Goal: Navigation & Orientation: Find specific page/section

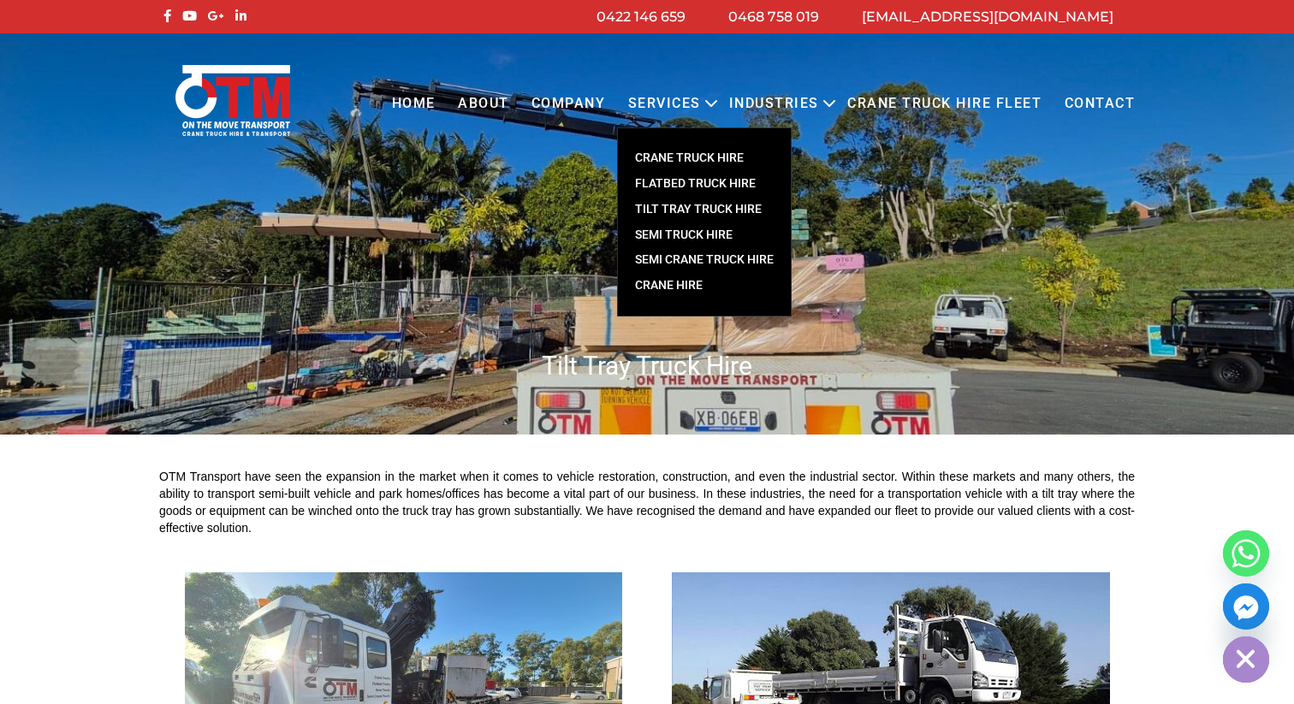
click at [696, 161] on link "CRANE TRUCK HIRE" at bounding box center [704, 158] width 173 height 26
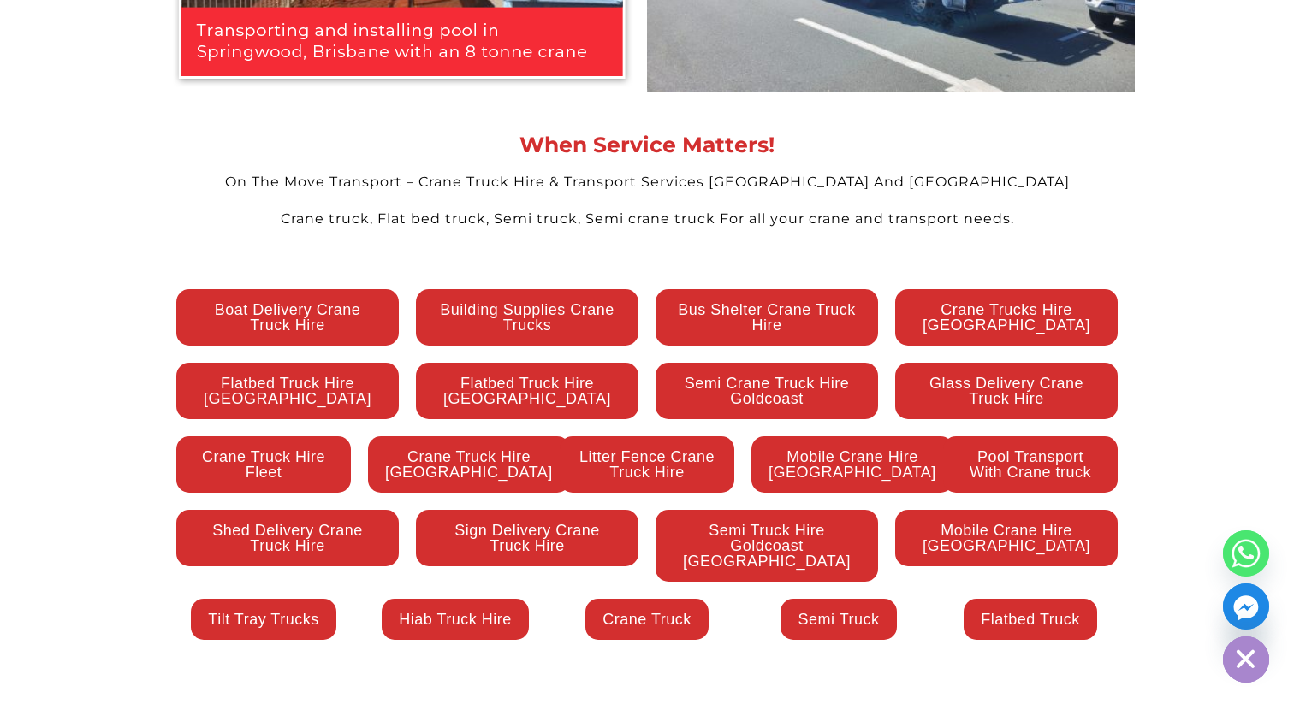
scroll to position [3647, 0]
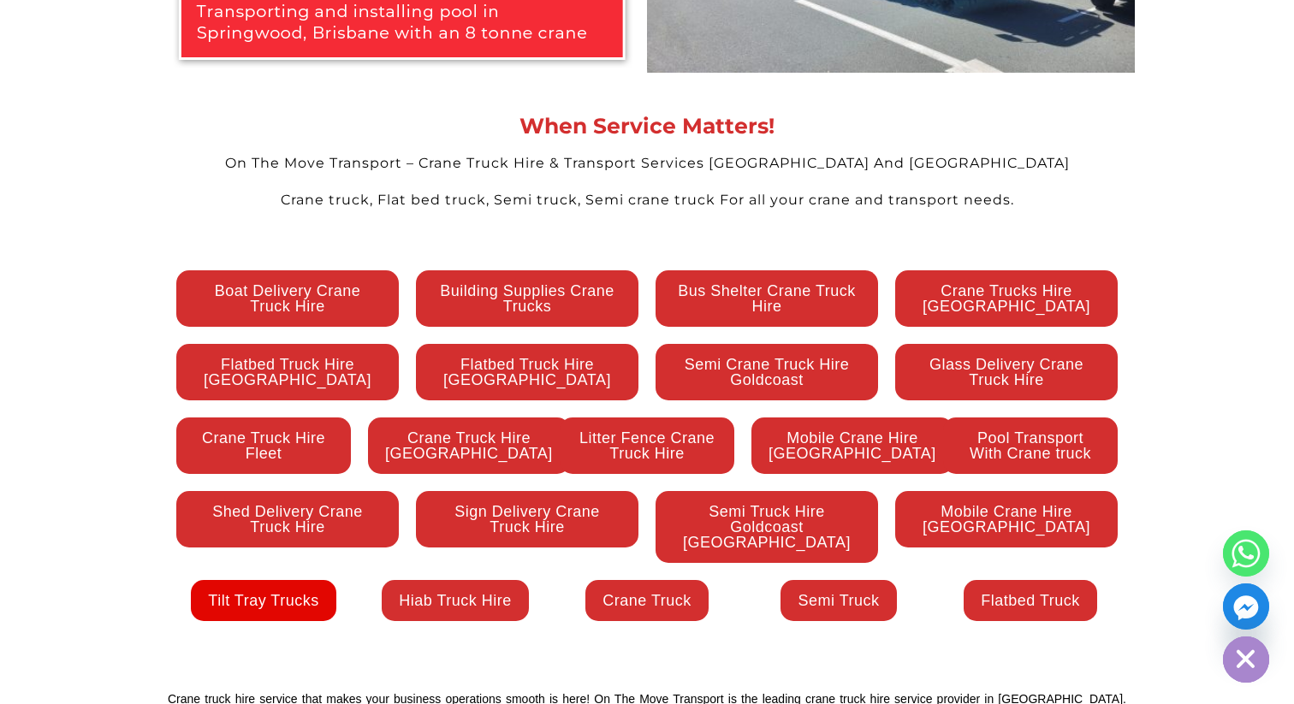
click at [281, 580] on link "Tilt Tray Trucks" at bounding box center [263, 600] width 145 height 41
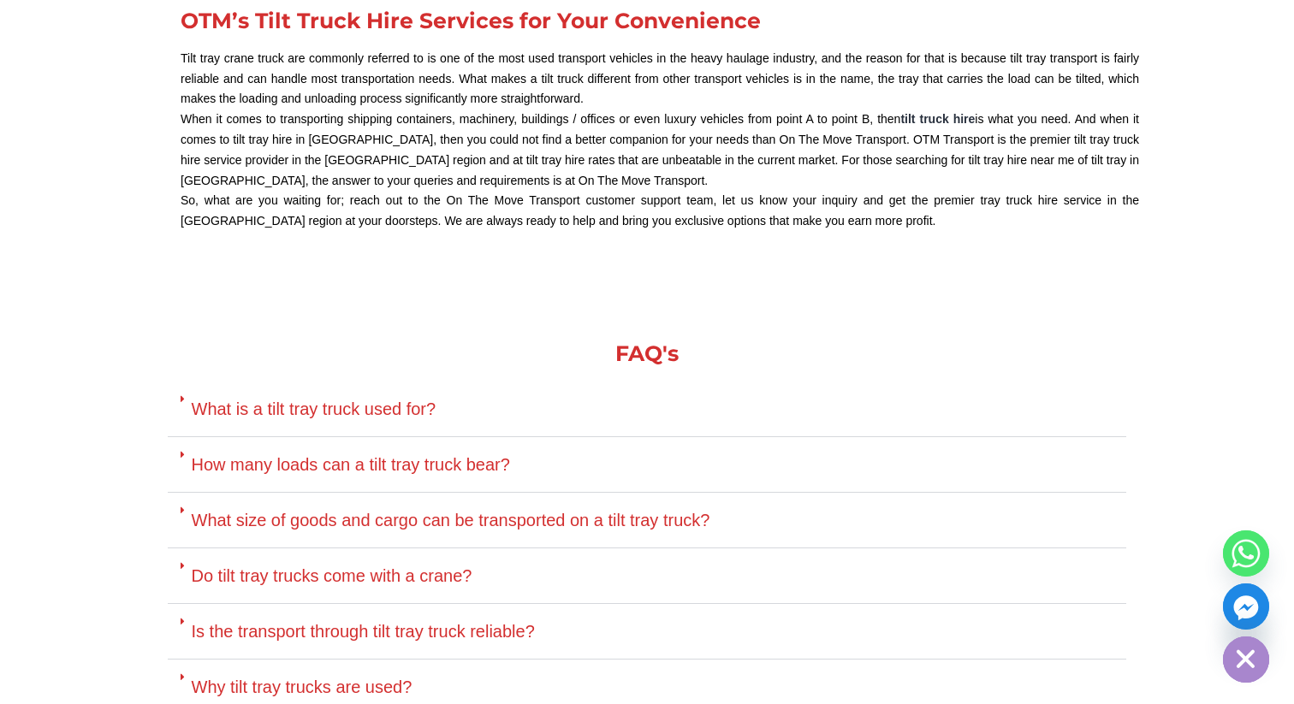
scroll to position [2926, 0]
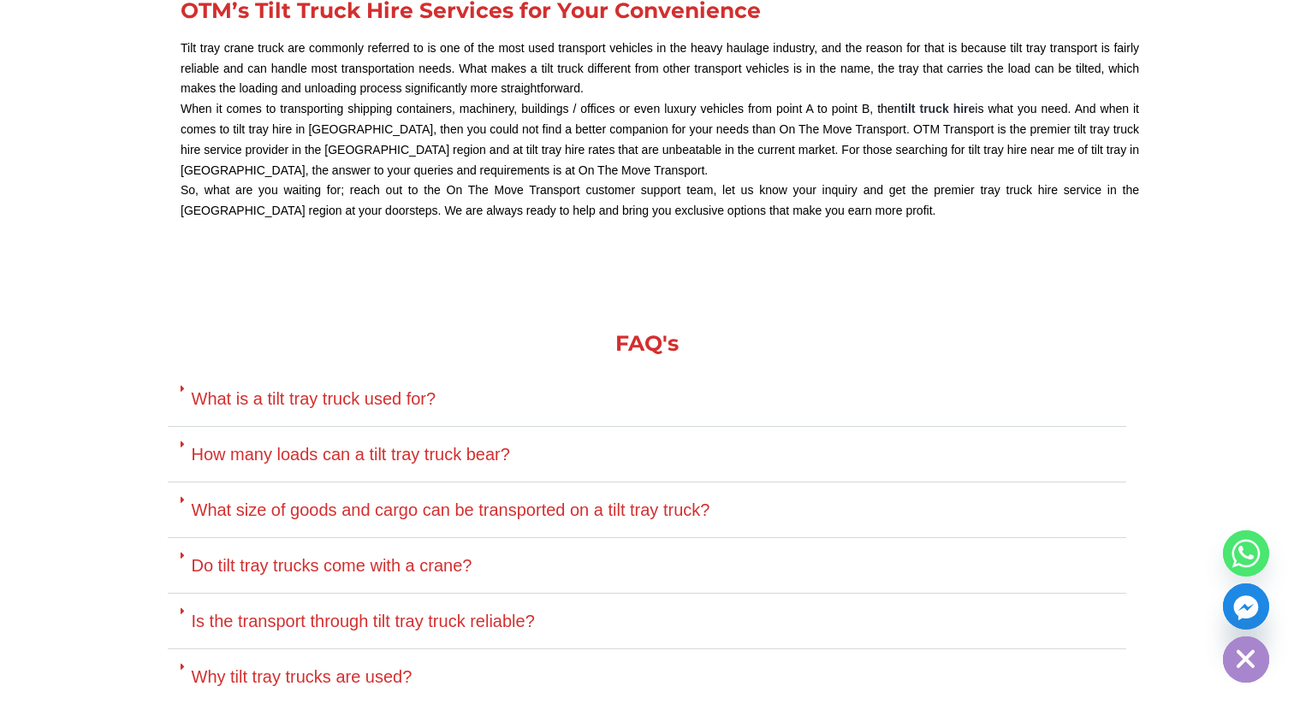
click at [189, 390] on span at bounding box center [186, 389] width 11 height 11
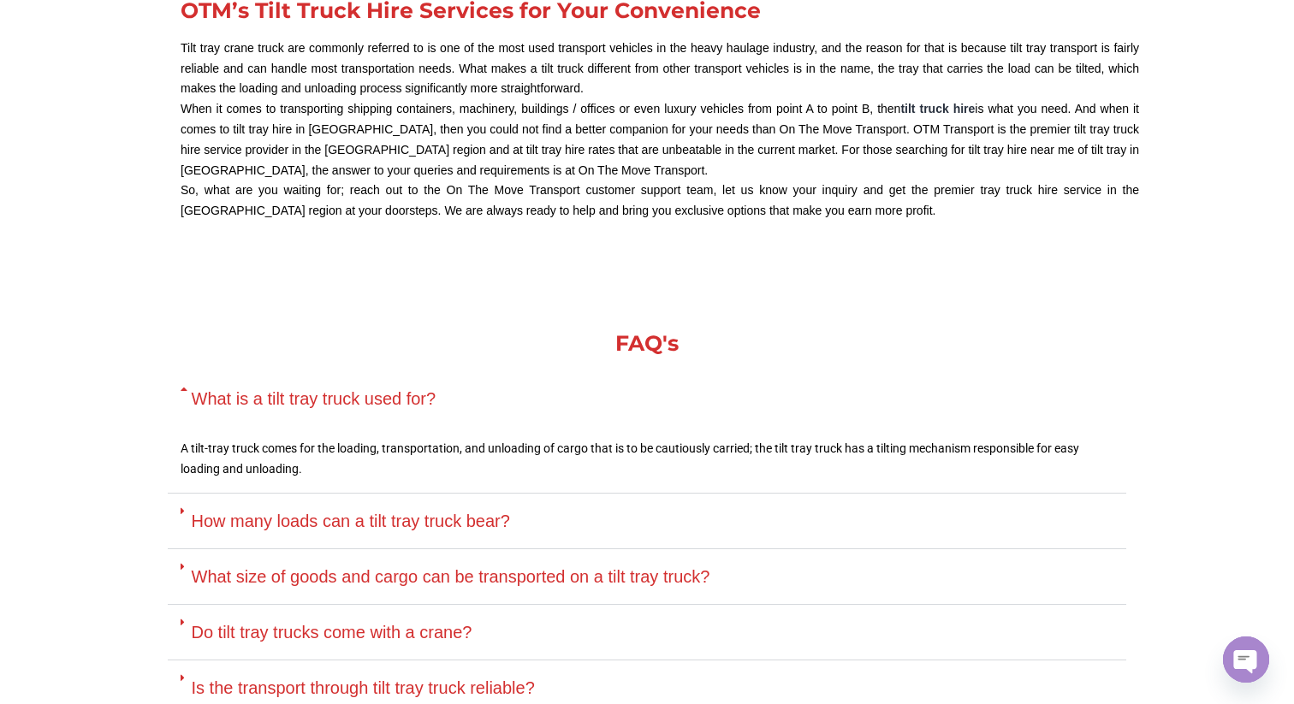
click at [189, 394] on icon at bounding box center [186, 389] width 11 height 11
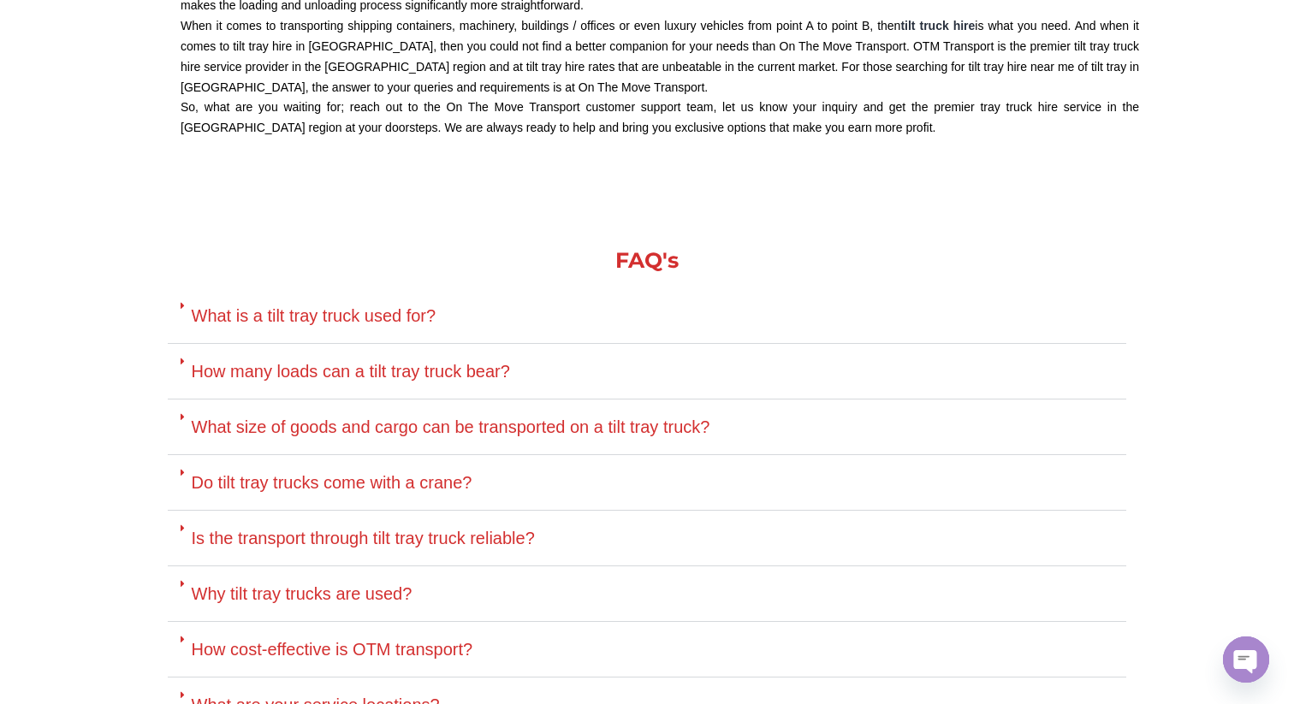
scroll to position [3034, 0]
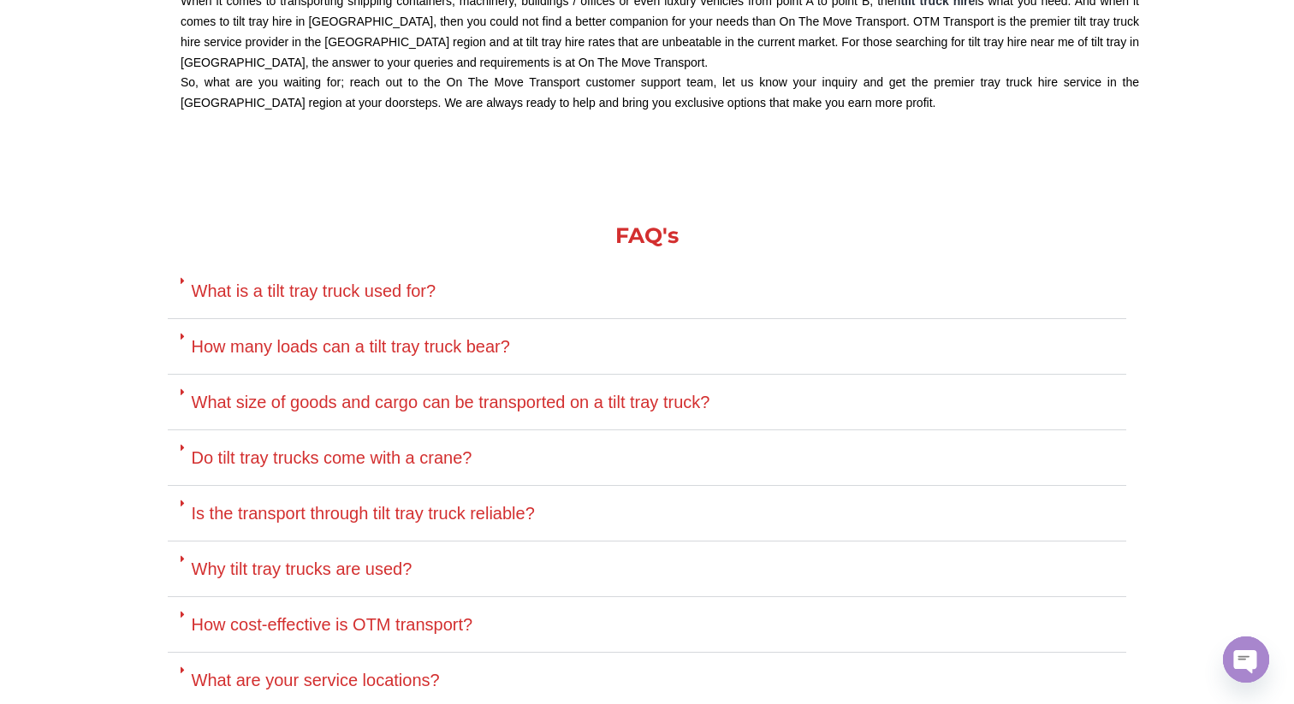
click at [183, 392] on icon at bounding box center [183, 393] width 4 height 11
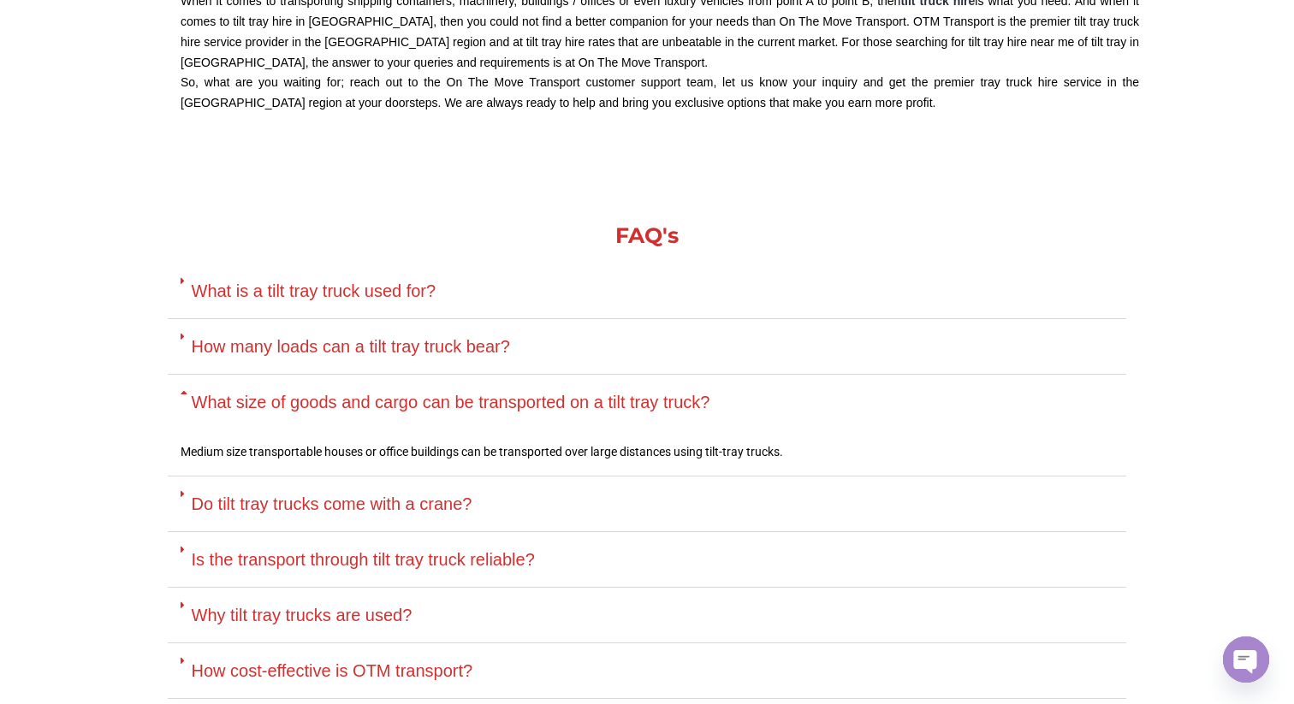
click at [185, 392] on icon at bounding box center [186, 393] width 11 height 11
